Goal: Task Accomplishment & Management: Manage account settings

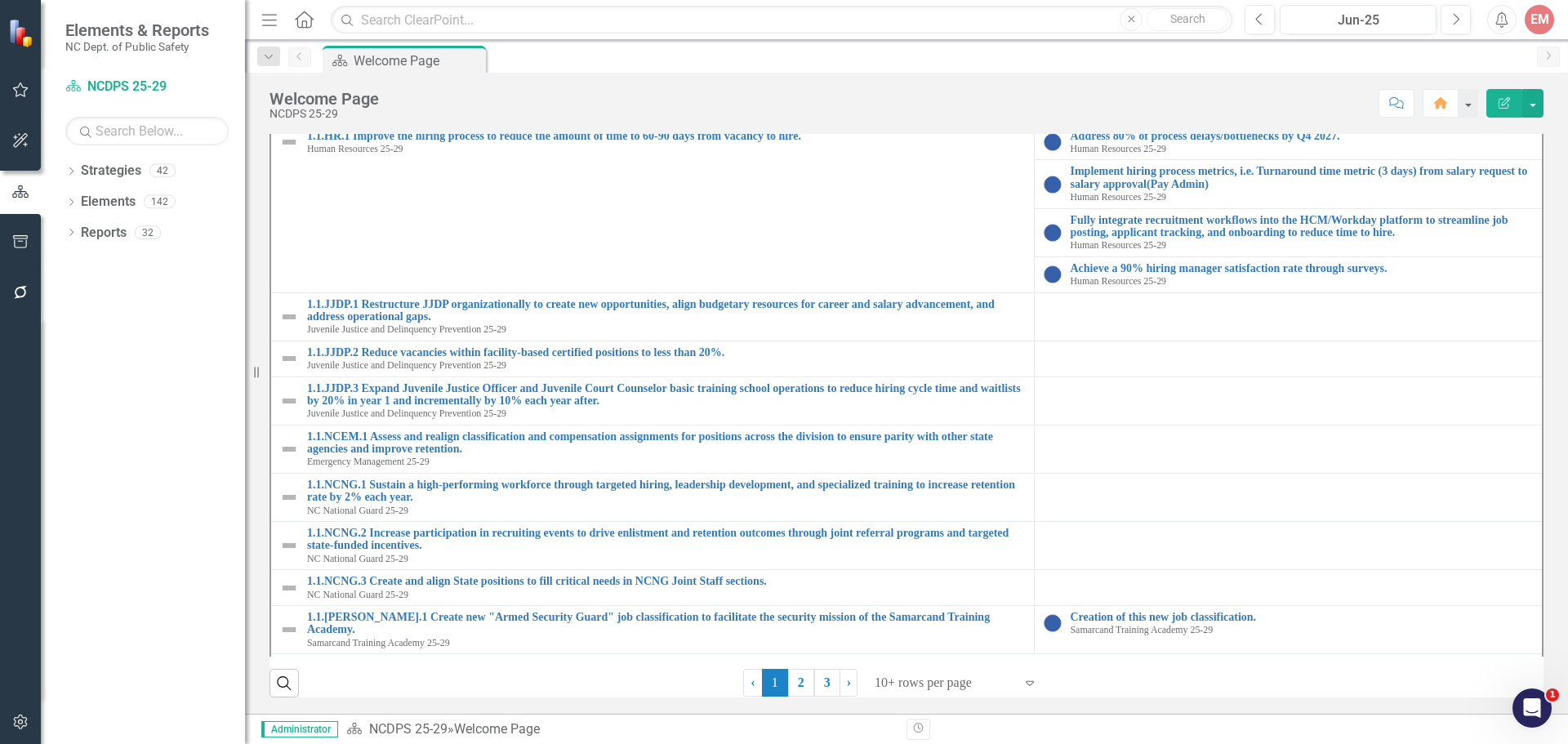
scroll to position [163, 0]
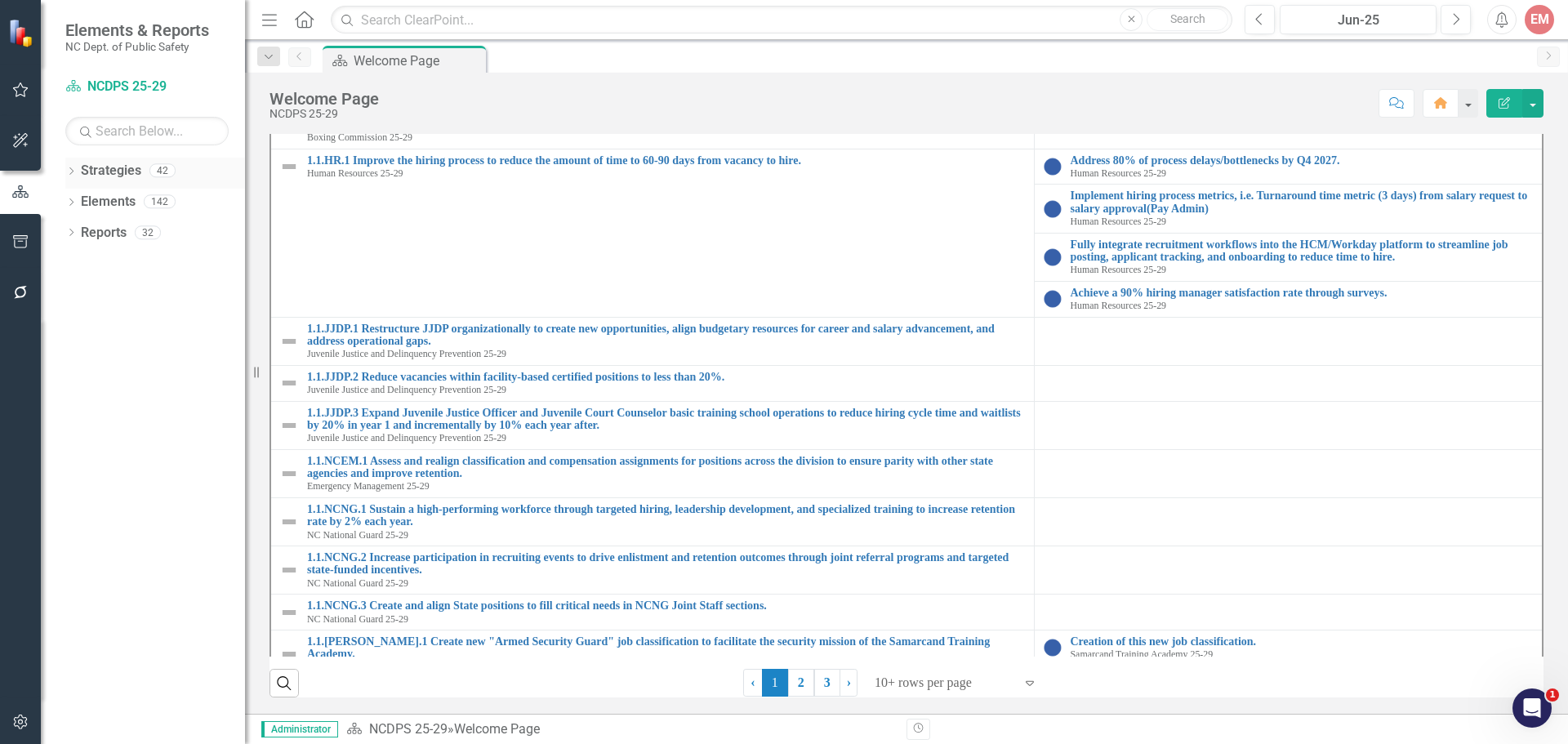
click at [74, 174] on icon "Dropdown" at bounding box center [71, 173] width 11 height 9
click at [78, 205] on icon at bounding box center [80, 201] width 4 height 8
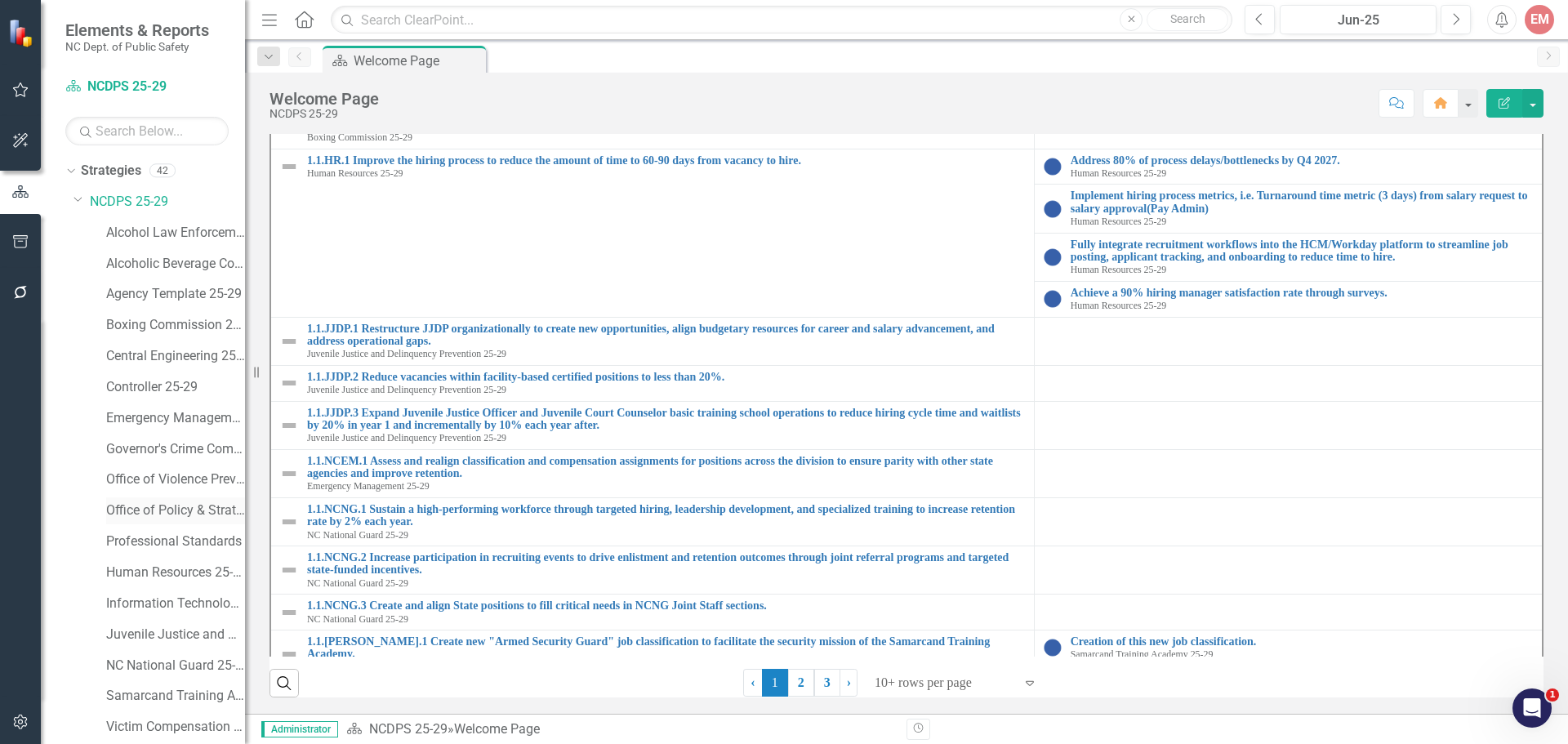
click at [187, 512] on link "Office of Policy & Strategic Planning" at bounding box center [176, 511] width 139 height 19
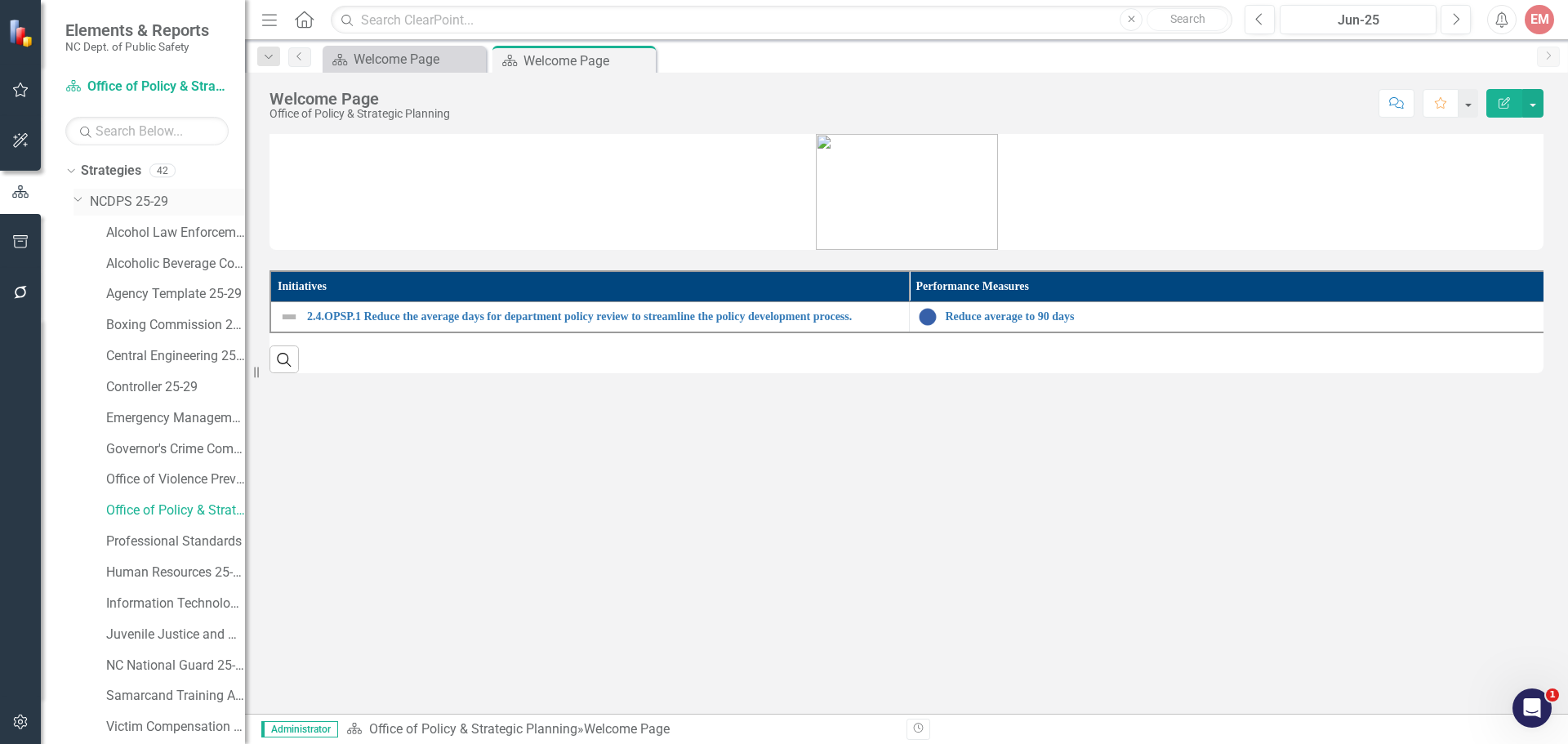
click at [147, 203] on link "NCDPS 25-29" at bounding box center [167, 202] width 155 height 19
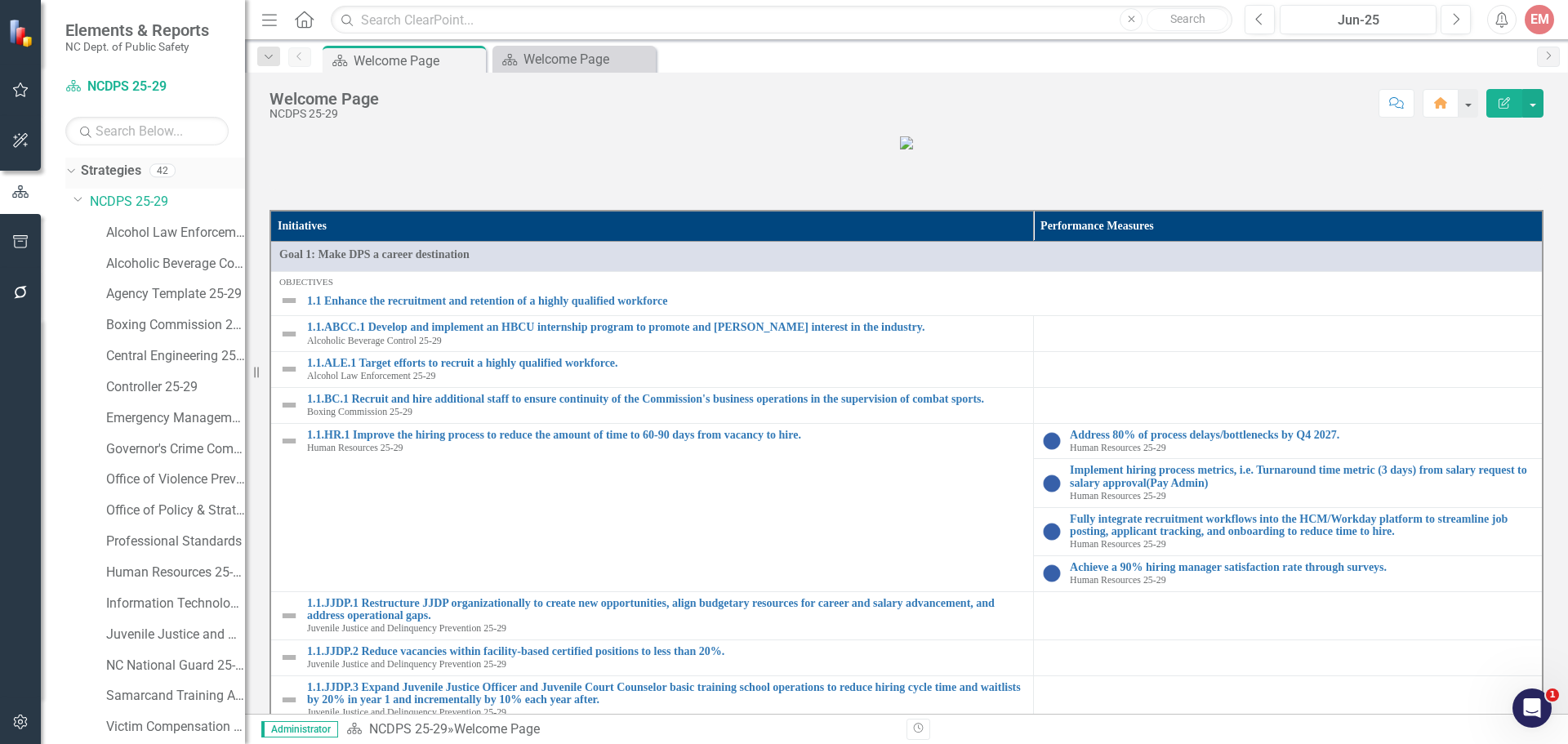
click at [143, 174] on div "Strategies 42" at bounding box center [163, 173] width 164 height 31
click at [109, 169] on link "Strategies" at bounding box center [111, 171] width 61 height 19
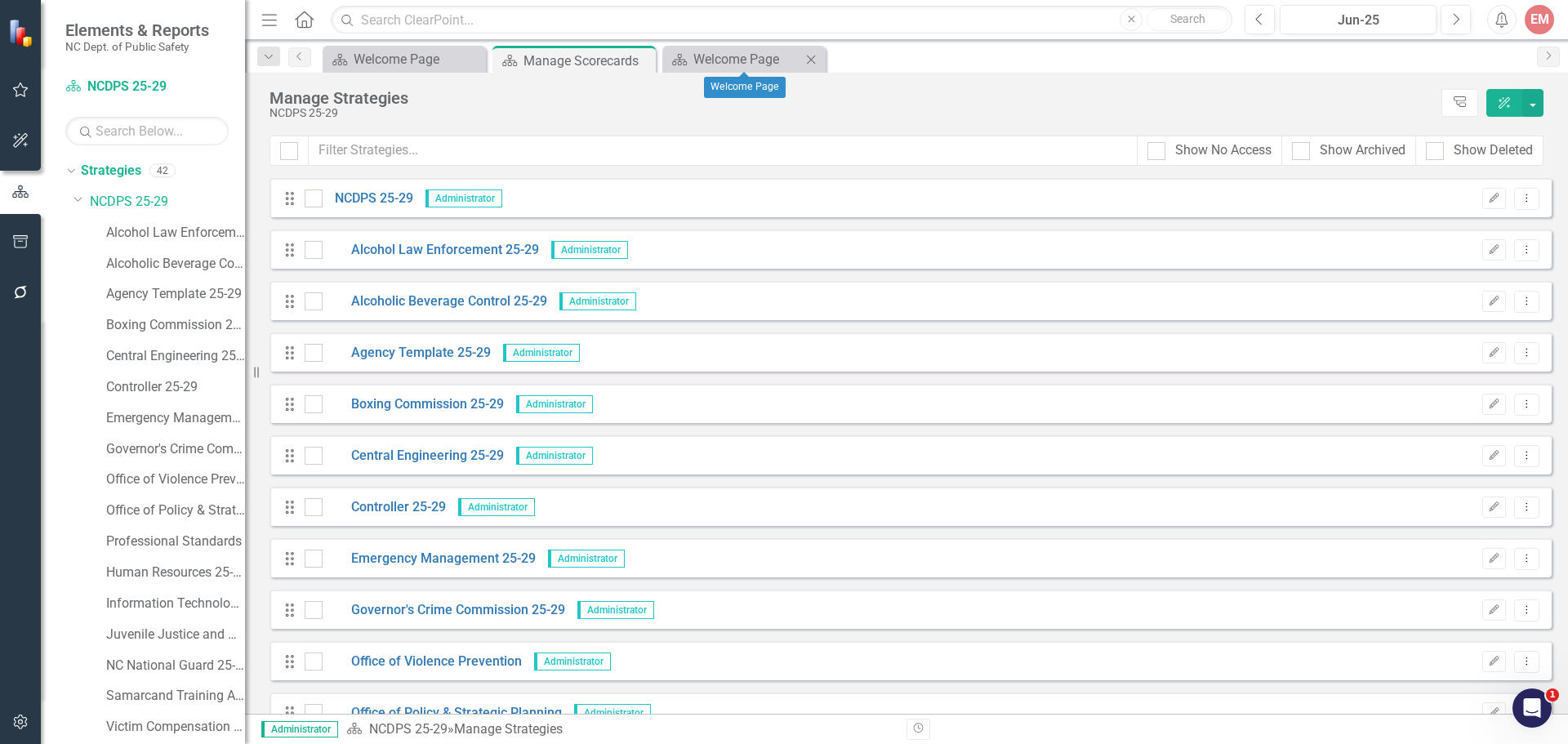
click at [811, 59] on icon at bounding box center [812, 60] width 9 height 9
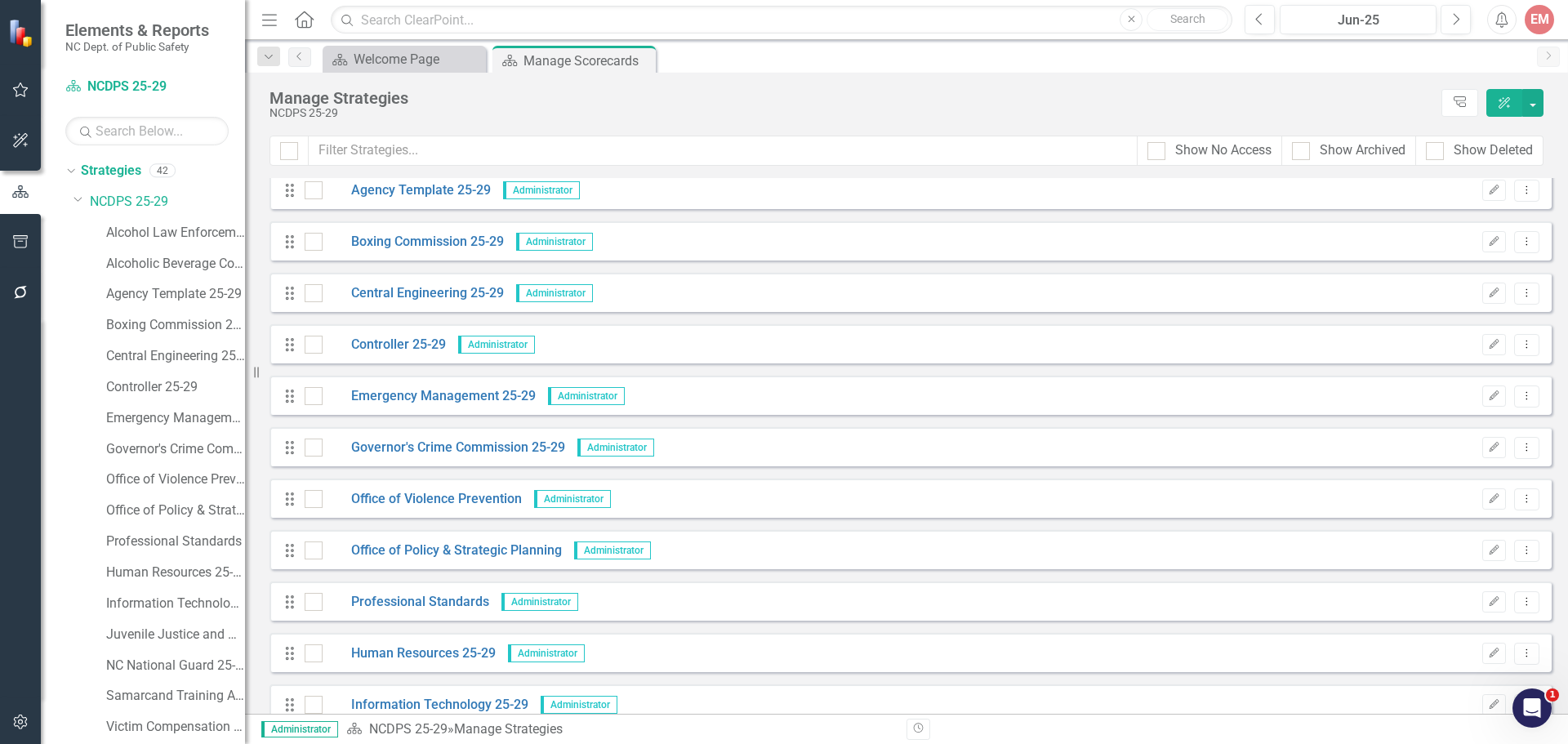
scroll to position [163, 0]
click at [1482, 542] on button "Edit" at bounding box center [1493, 549] width 23 height 21
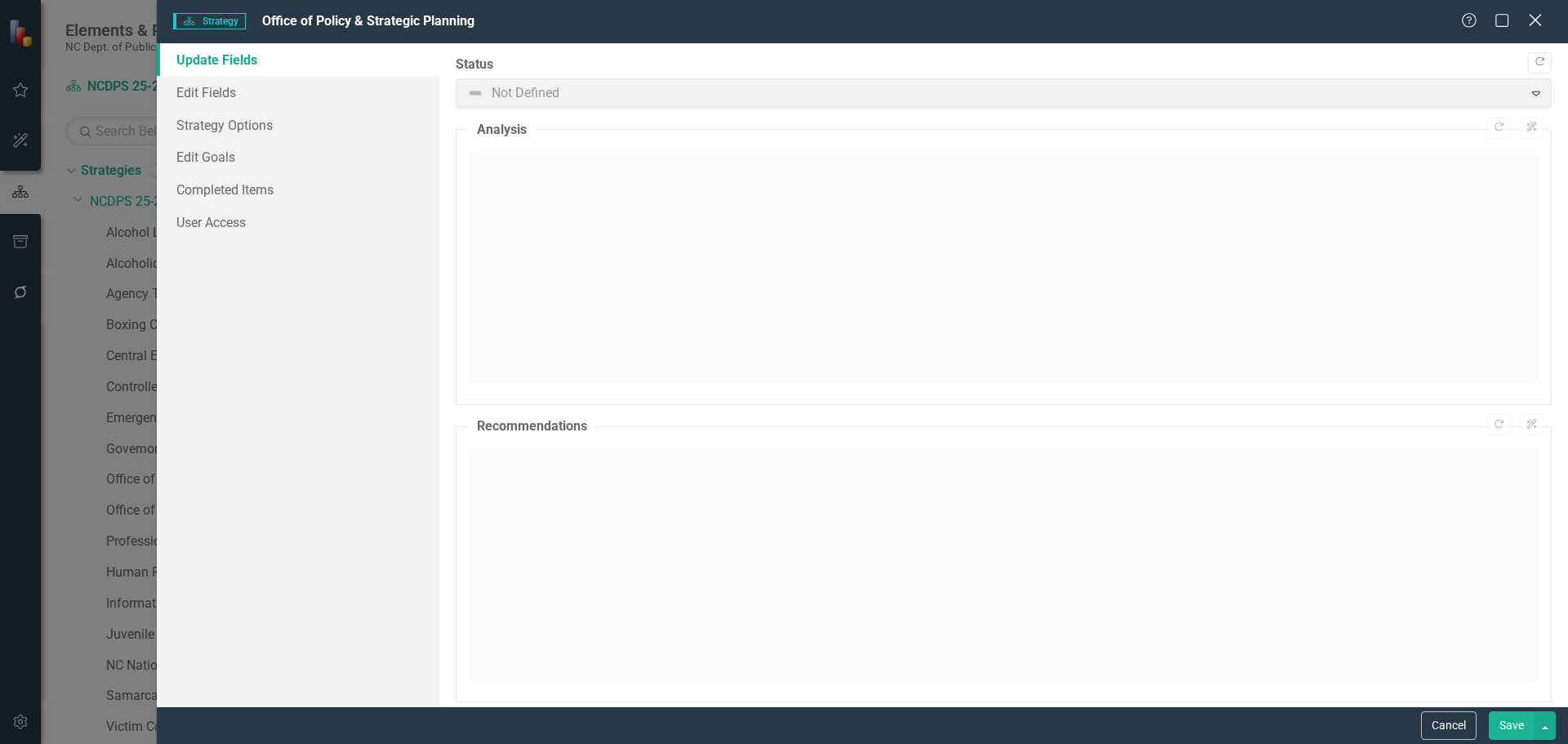
click at [1537, 20] on icon at bounding box center [1534, 20] width 12 height 12
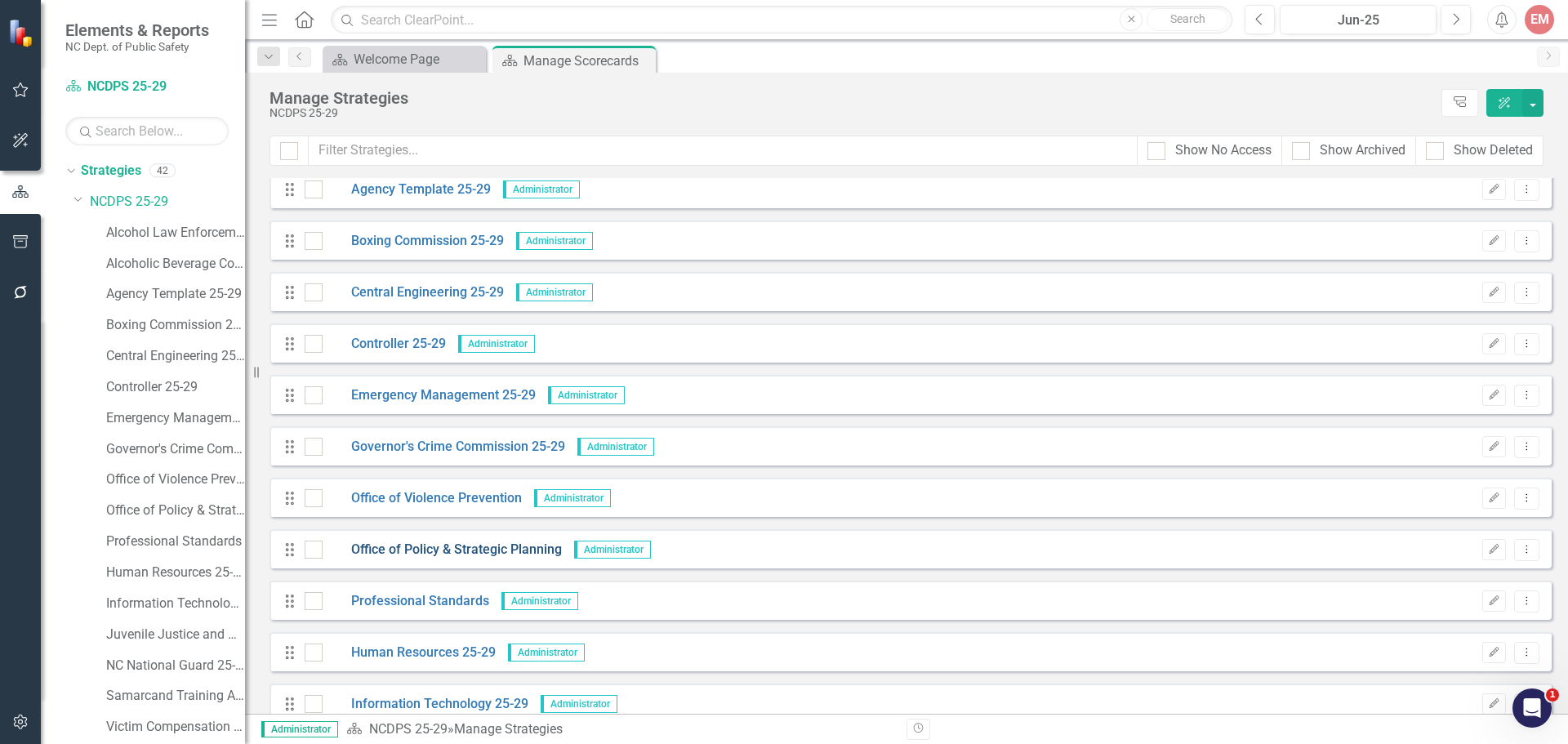
click at [537, 550] on link "Office of Policy & Strategic Planning" at bounding box center [442, 550] width 239 height 19
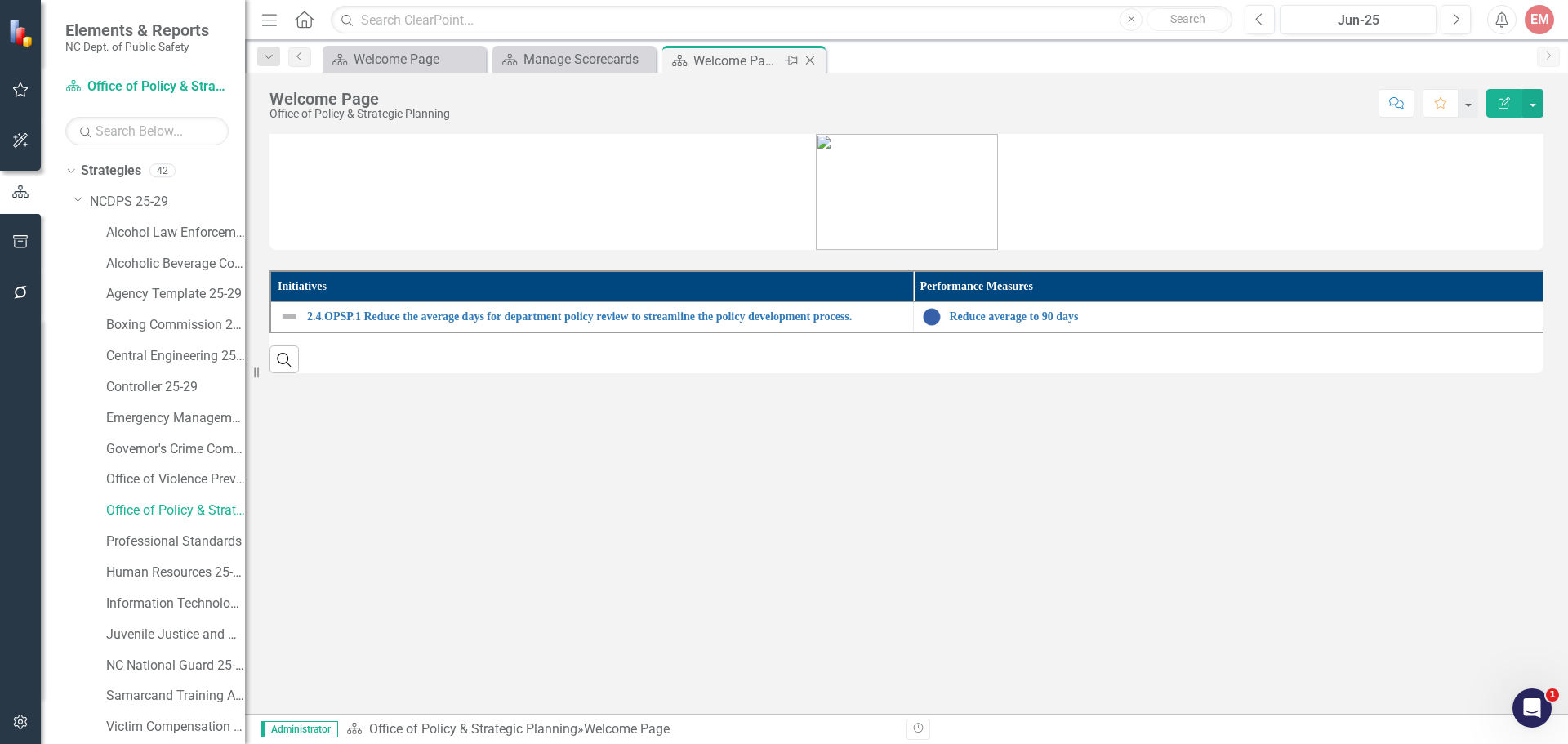
click at [811, 62] on icon "Close" at bounding box center [810, 61] width 16 height 13
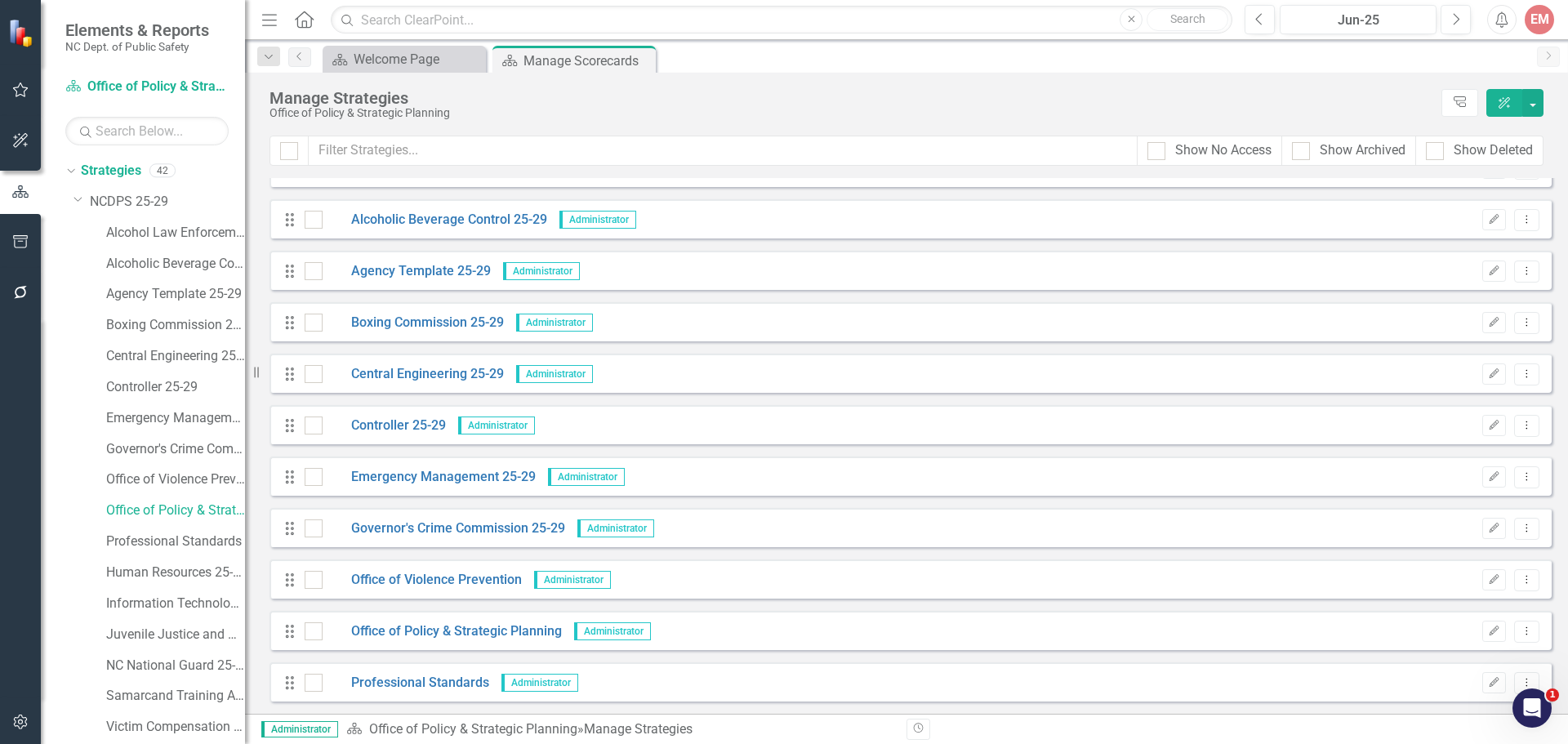
scroll to position [163, 0]
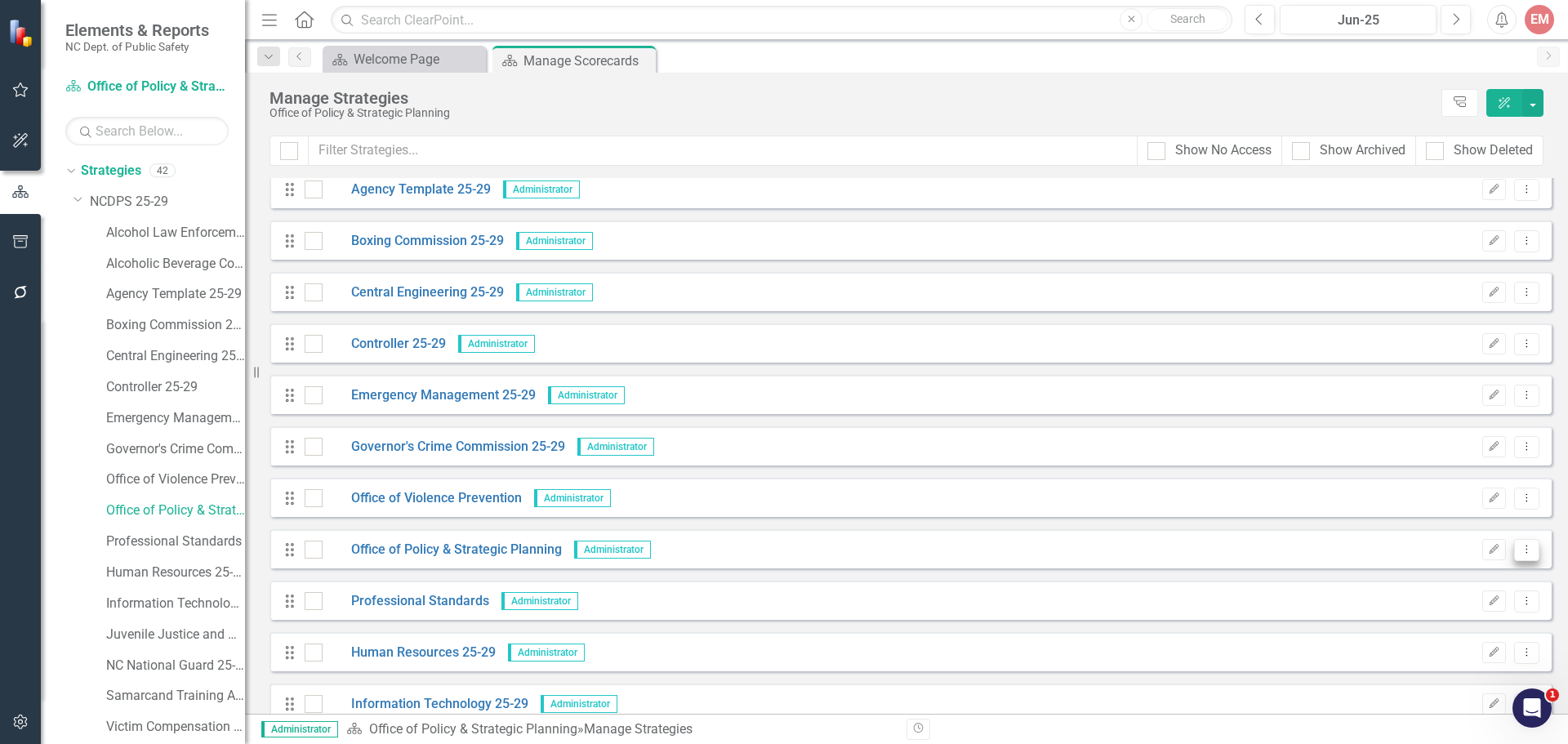
click at [1520, 555] on button "Dropdown Menu" at bounding box center [1527, 550] width 25 height 22
click at [1481, 572] on link "Edit Edit Strategy" at bounding box center [1441, 577] width 171 height 30
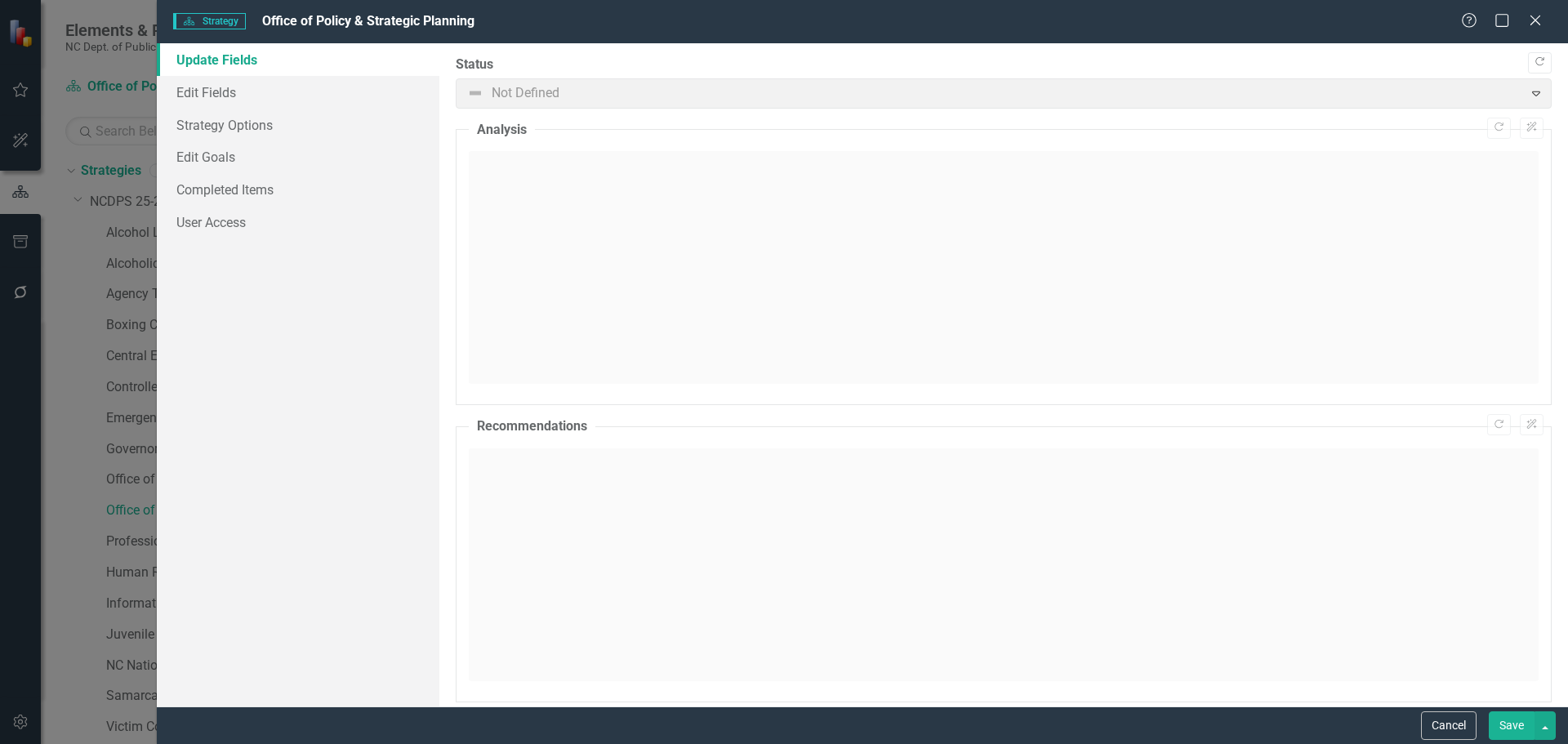
click at [334, 19] on span "Office of Policy & Strategic Planning" at bounding box center [368, 21] width 212 height 16
click at [255, 106] on link "Edit Fields" at bounding box center [298, 91] width 283 height 33
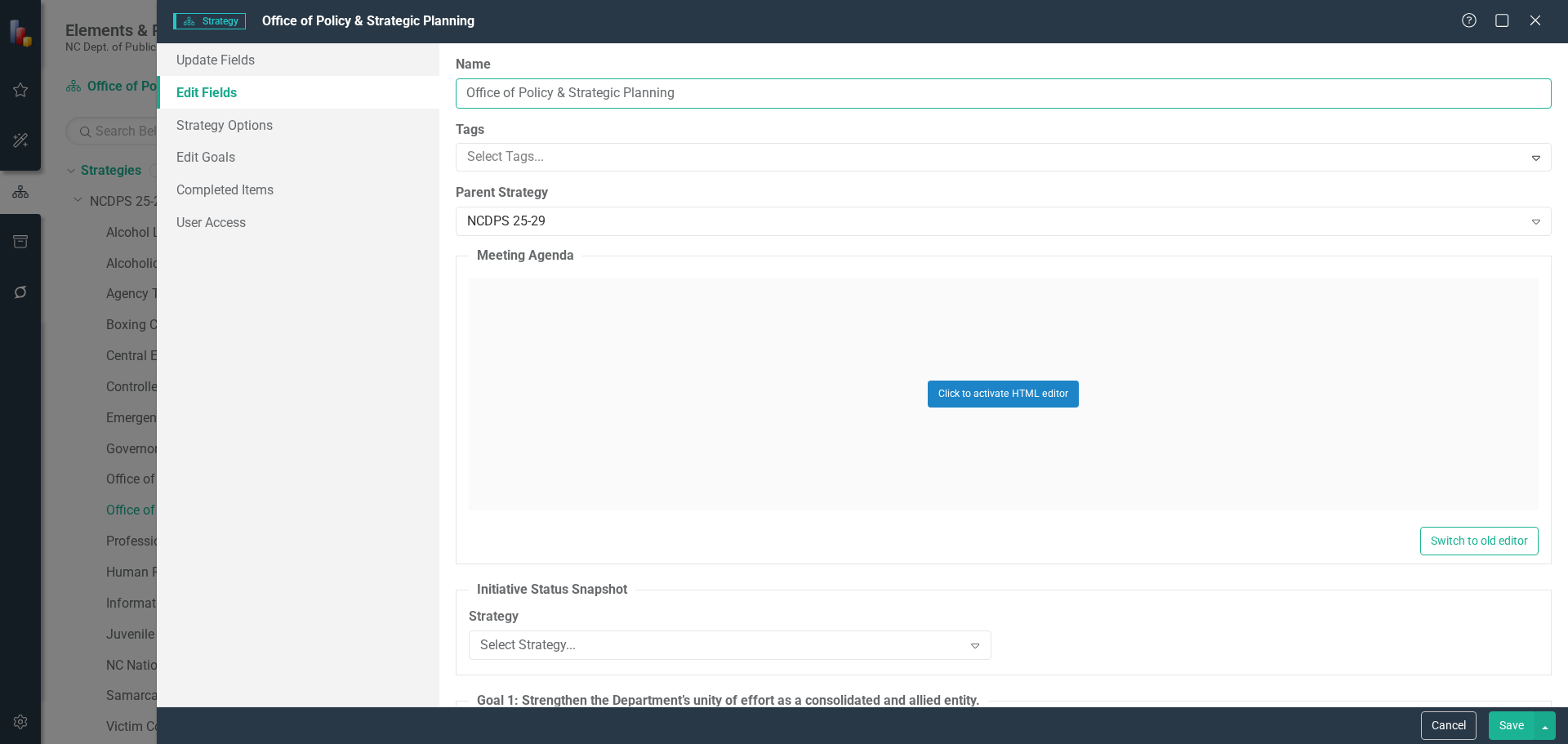
click at [522, 91] on input "Office of Policy & Strategic Planning" at bounding box center [1004, 93] width 1096 height 30
click at [571, 91] on input "Policy & Strategic Planning" at bounding box center [1004, 93] width 1096 height 30
click at [719, 94] on input "Policy, Planning" at bounding box center [1004, 93] width 1096 height 30
type input "Policy, Planning, and Programs"
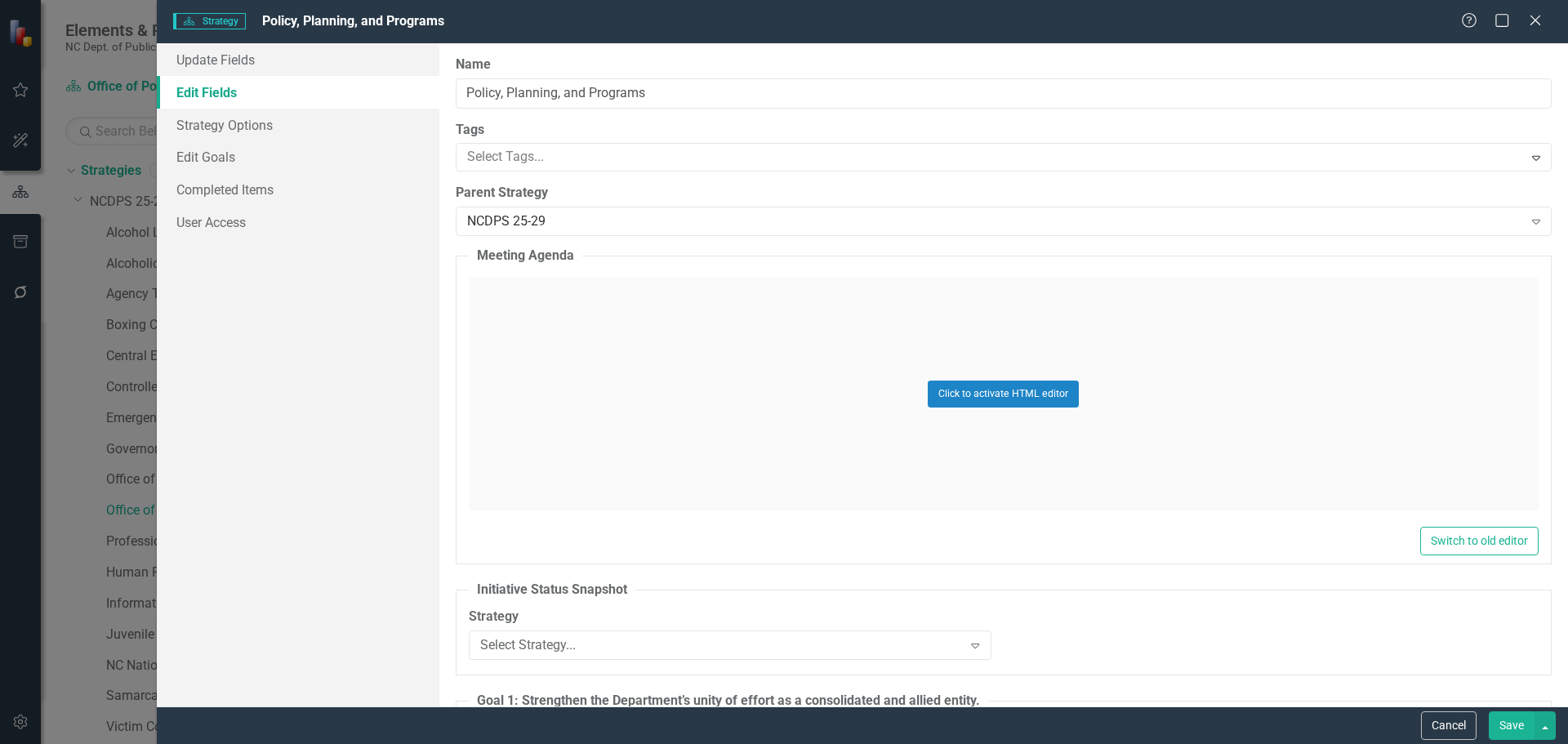
click at [1498, 724] on button "Save" at bounding box center [1511, 725] width 46 height 29
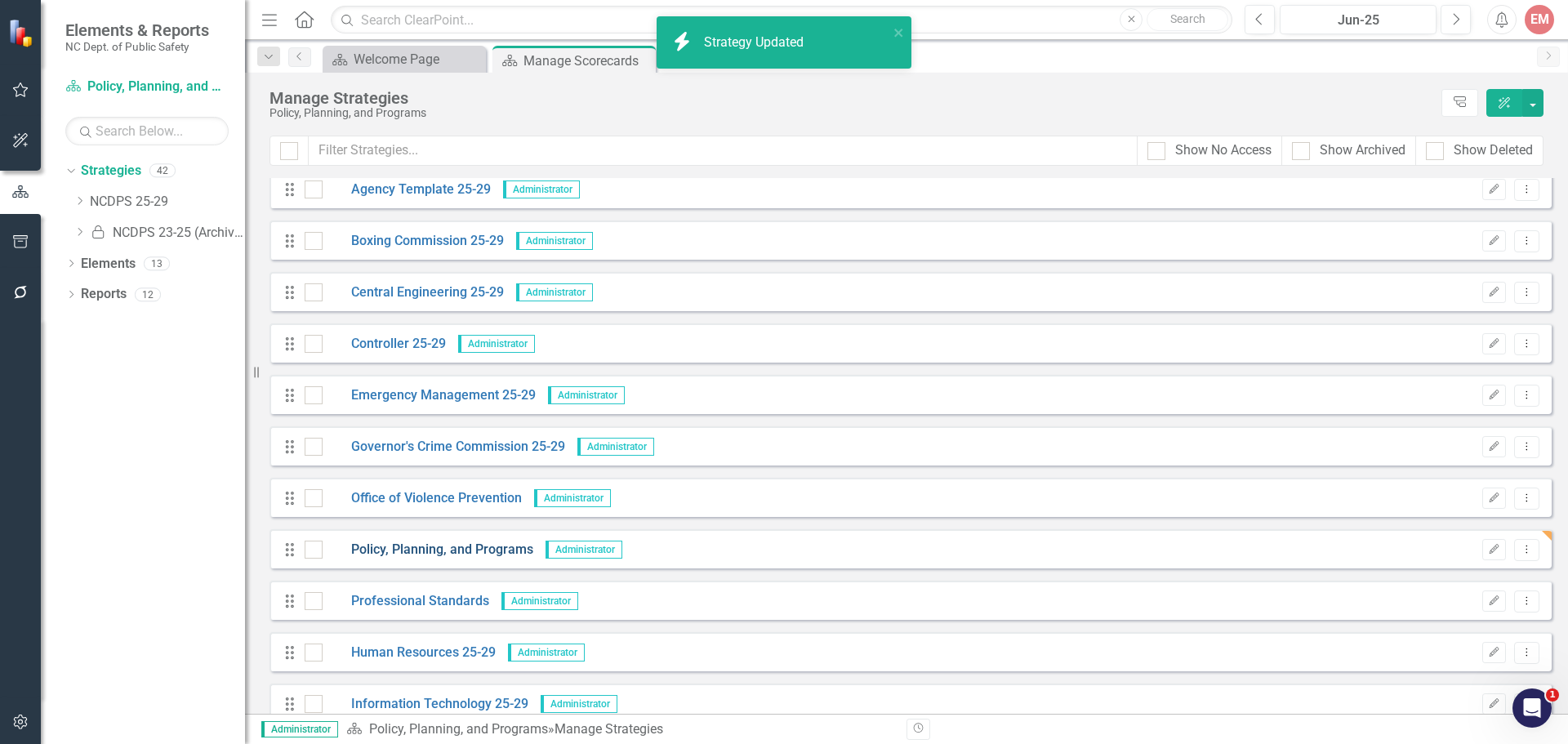
click at [510, 553] on link "Policy, Planning, and Programs" at bounding box center [428, 550] width 211 height 19
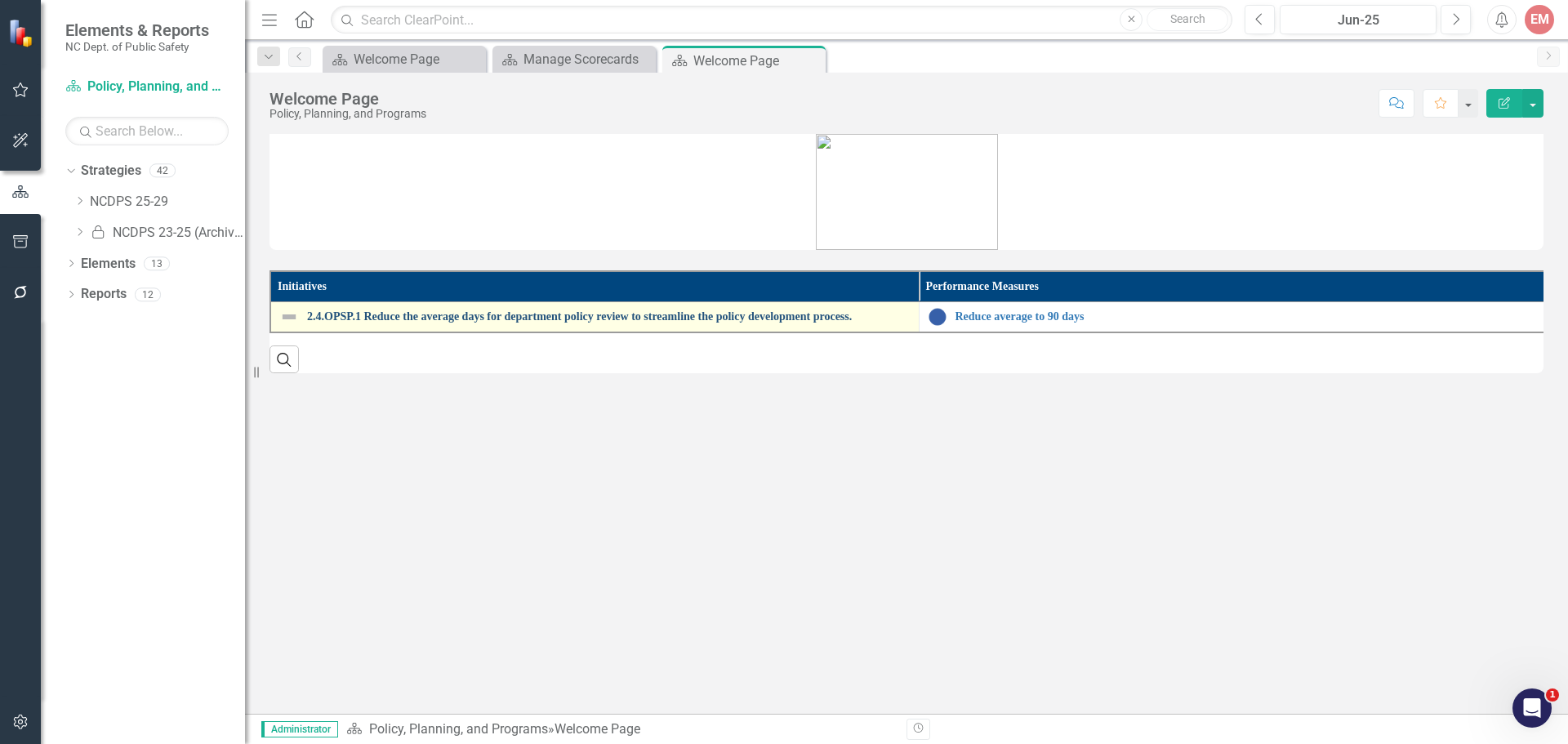
click at [598, 310] on link "2.4.OPSP.1 Reduce the average days for department policy review to streamline t…" at bounding box center [609, 316] width 603 height 12
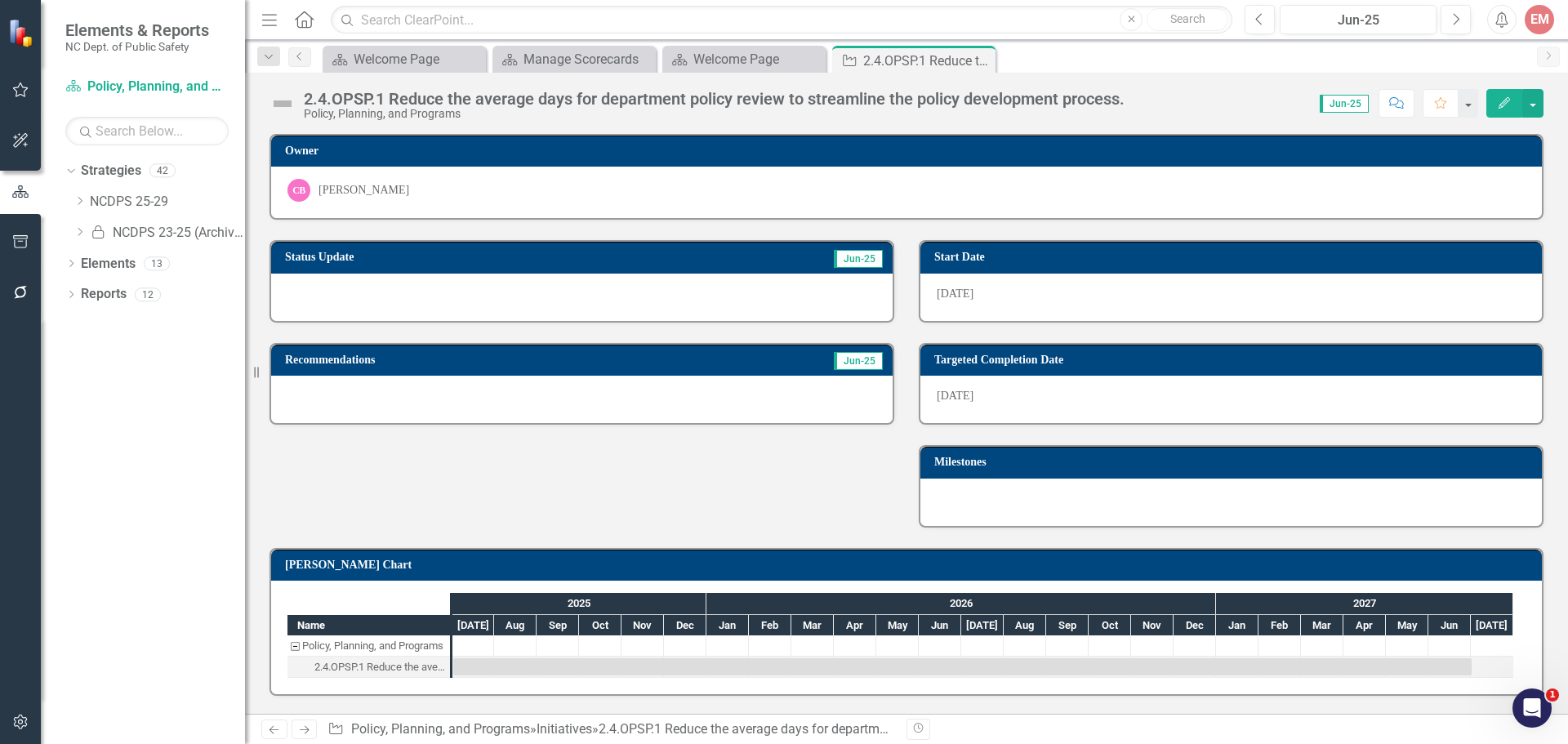
click at [1501, 97] on icon "Edit" at bounding box center [1504, 103] width 15 height 11
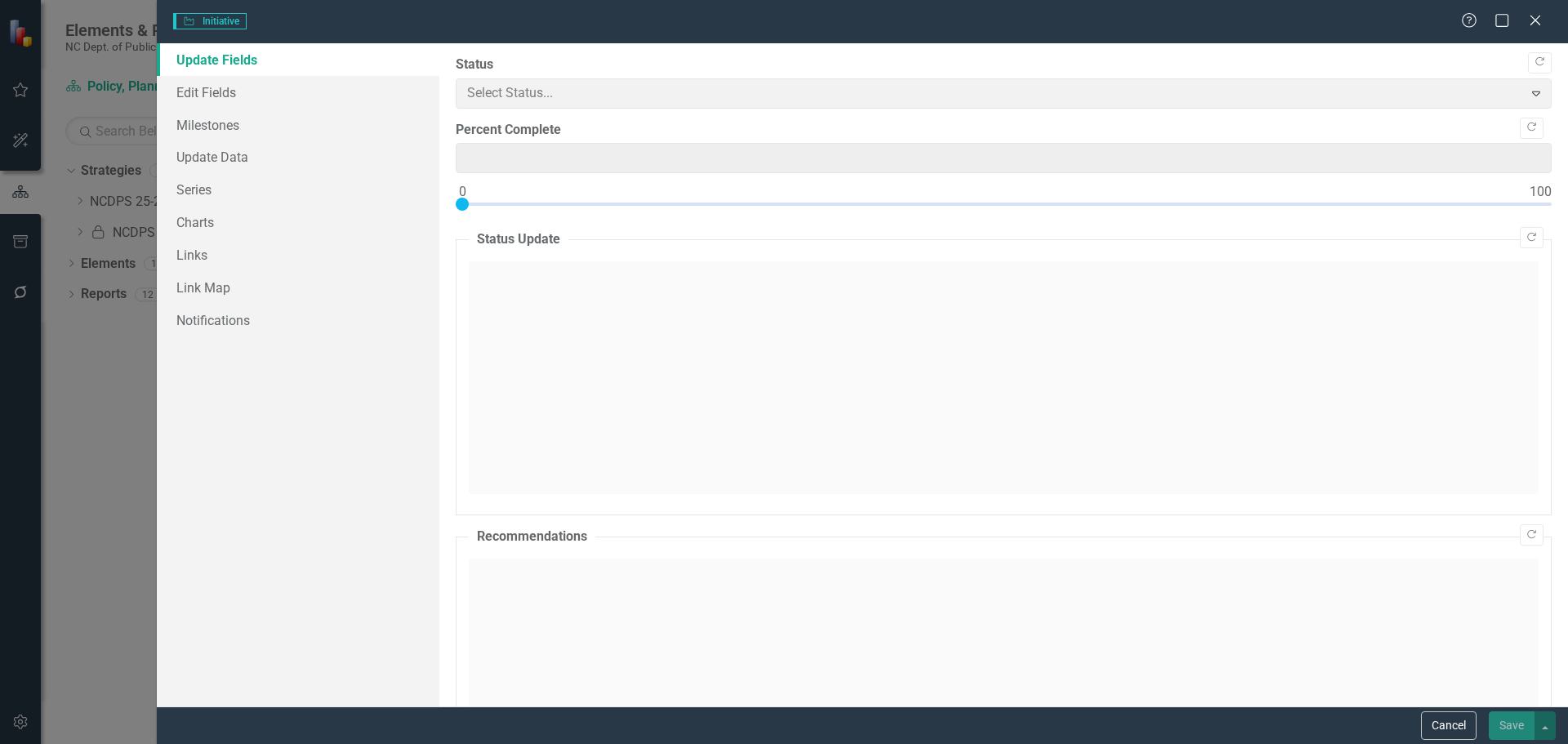
type input "0"
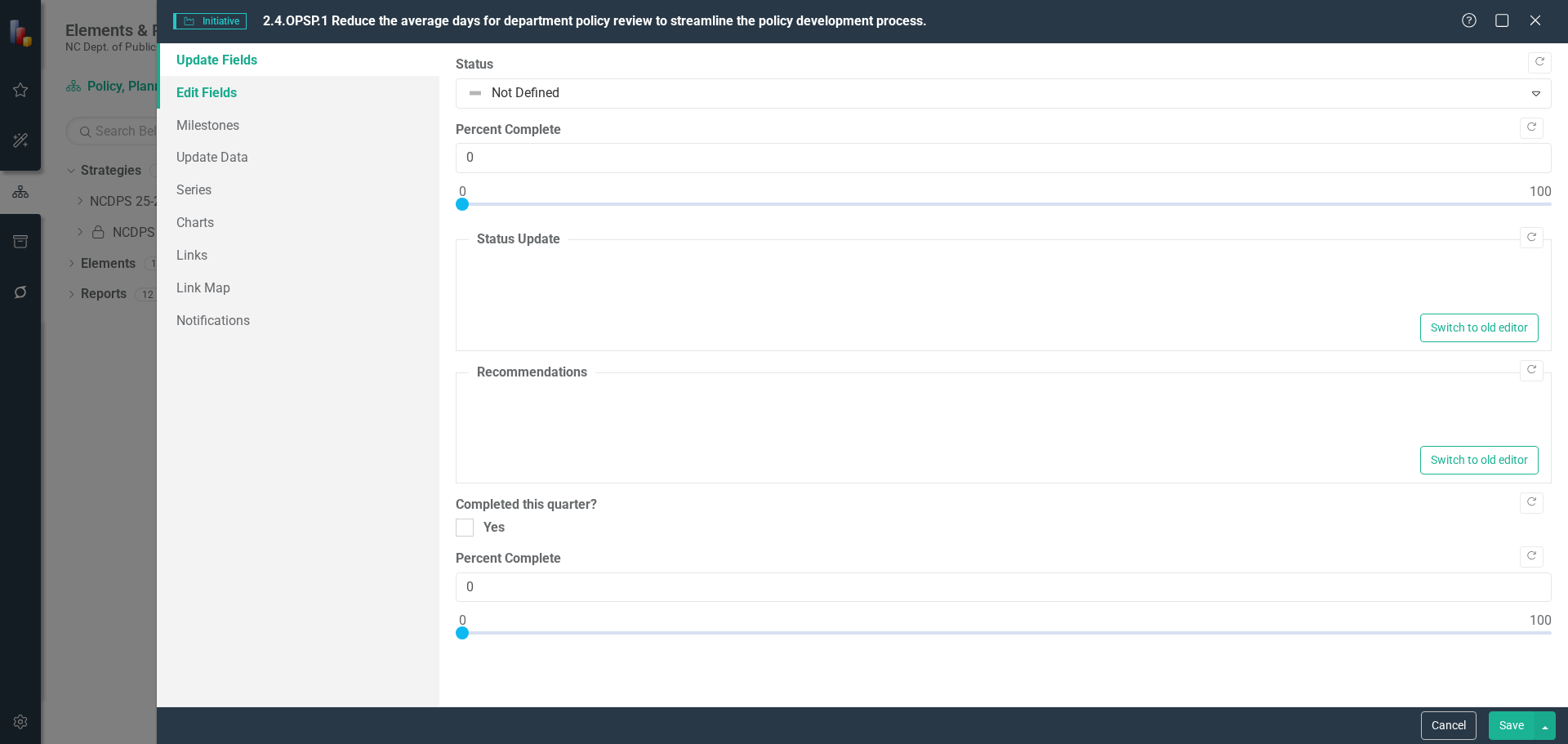
click at [305, 97] on link "Edit Fields" at bounding box center [298, 91] width 283 height 33
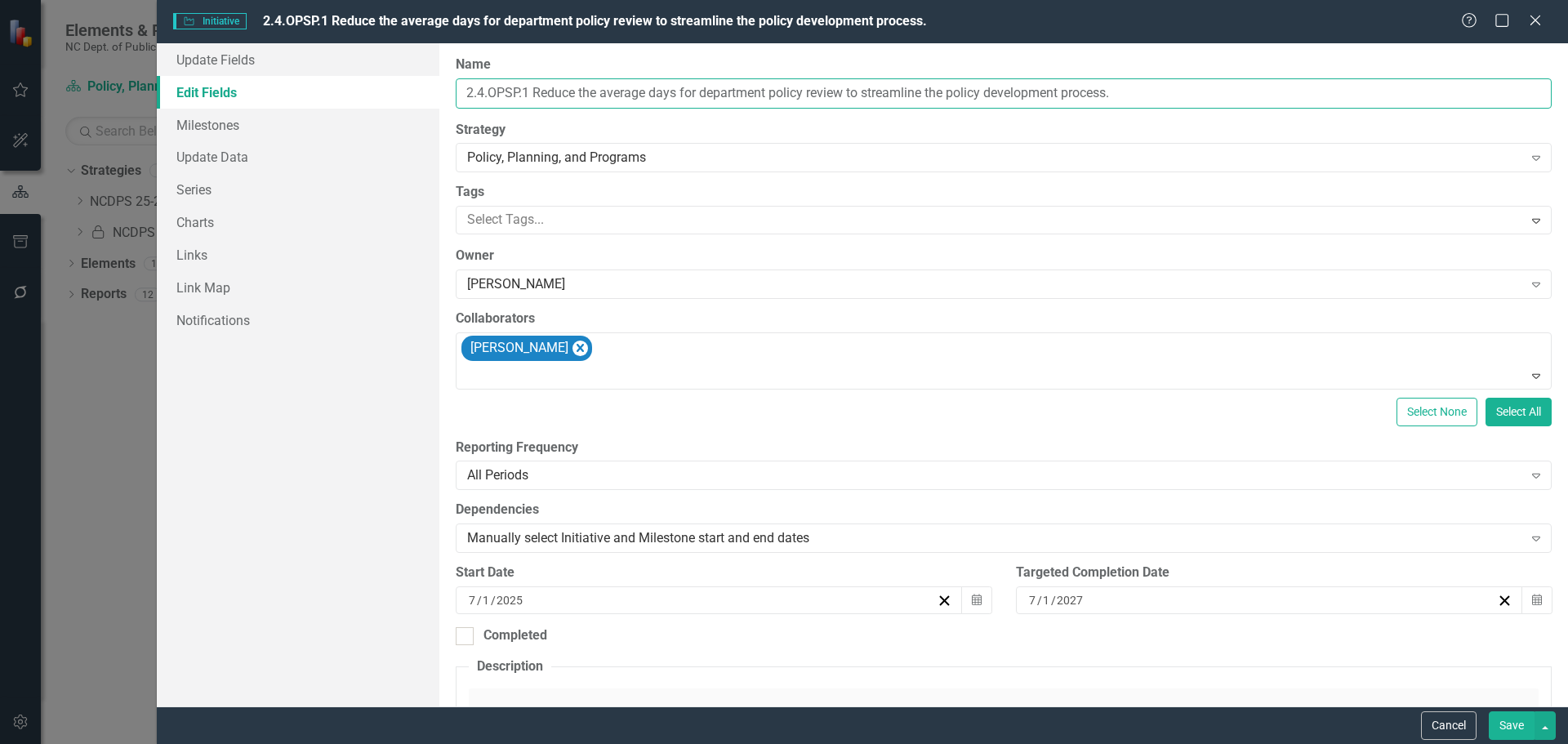
click at [517, 90] on input "2.4.OPSP.1 Reduce the average days for department policy review to streamline t…" at bounding box center [1004, 93] width 1096 height 30
type input "2.4.PPP.1 Reduce the average days for department policy review to streamline th…"
click at [1512, 723] on button "Save" at bounding box center [1511, 725] width 46 height 29
